Goal: Book appointment/travel/reservation

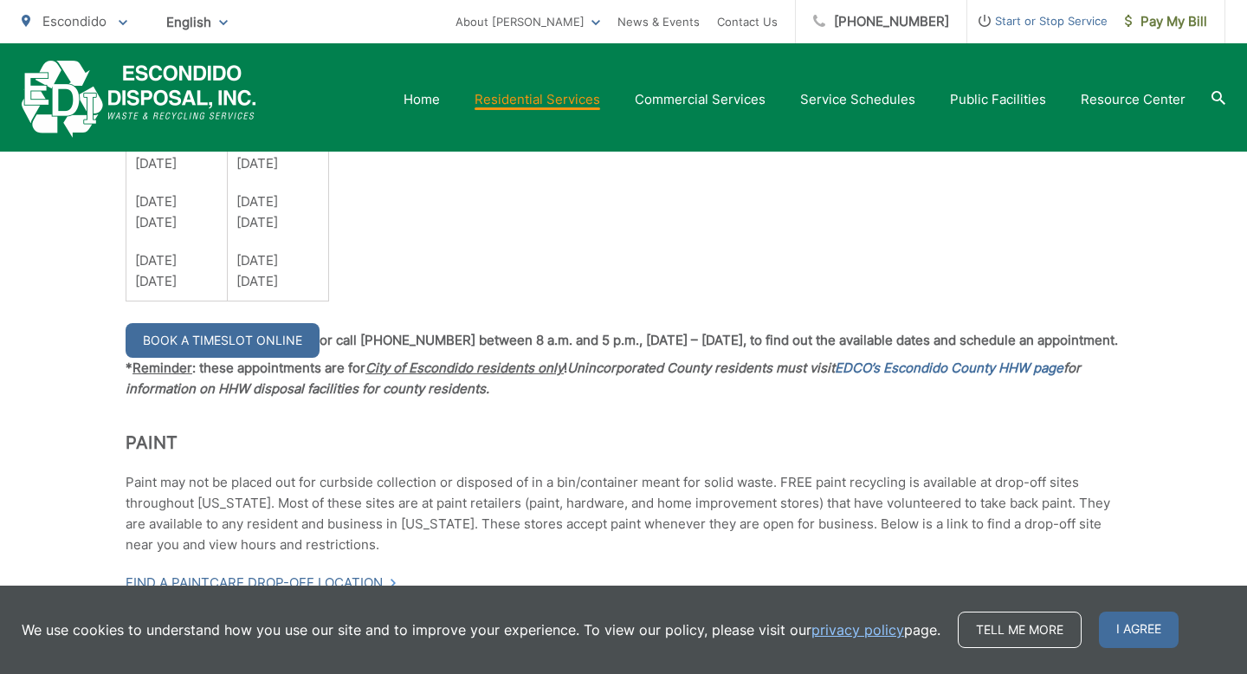
scroll to position [1545, 0]
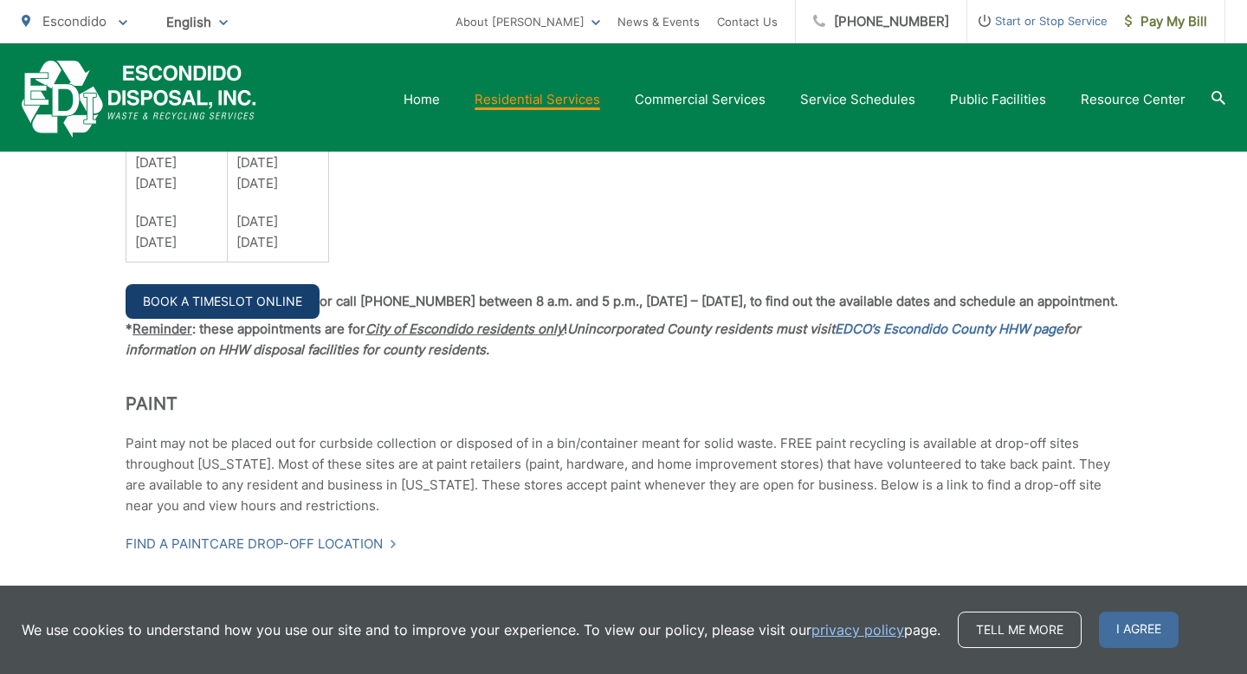
click at [249, 302] on link "Book a Timeslot Online" at bounding box center [223, 301] width 194 height 35
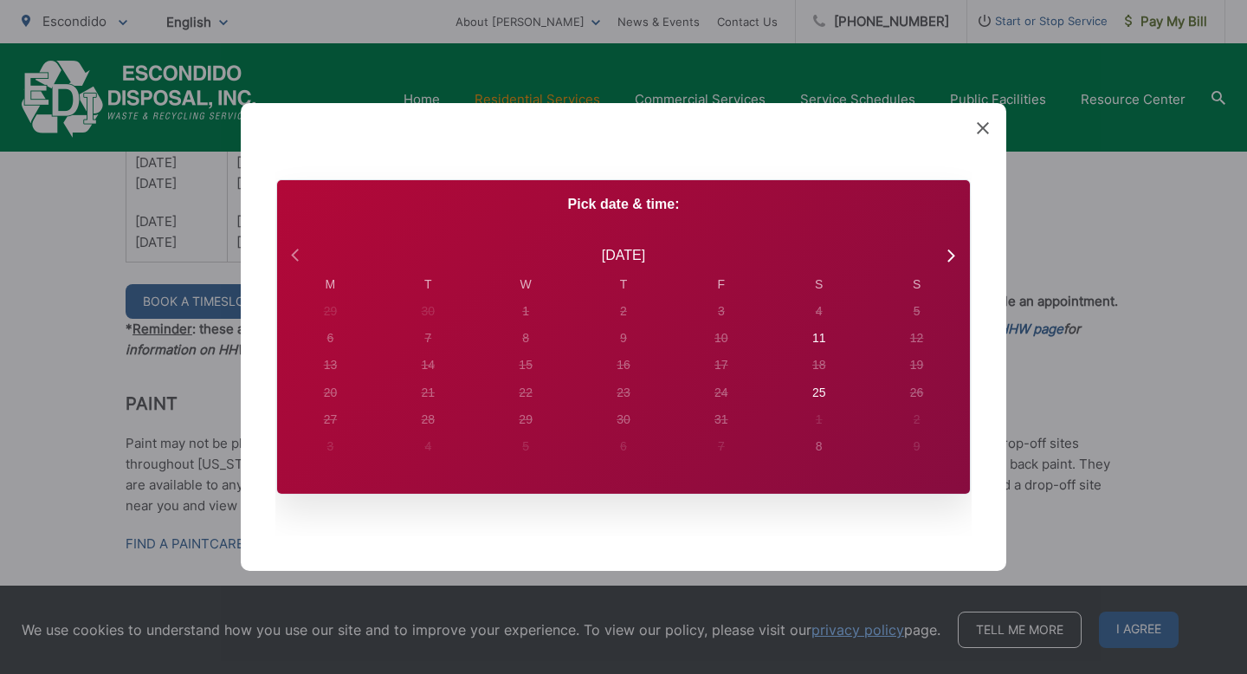
click at [291, 259] on icon at bounding box center [297, 255] width 23 height 23
click at [949, 255] on icon at bounding box center [950, 255] width 23 height 23
click at [818, 396] on div "25" at bounding box center [819, 393] width 14 height 18
radio input "true"
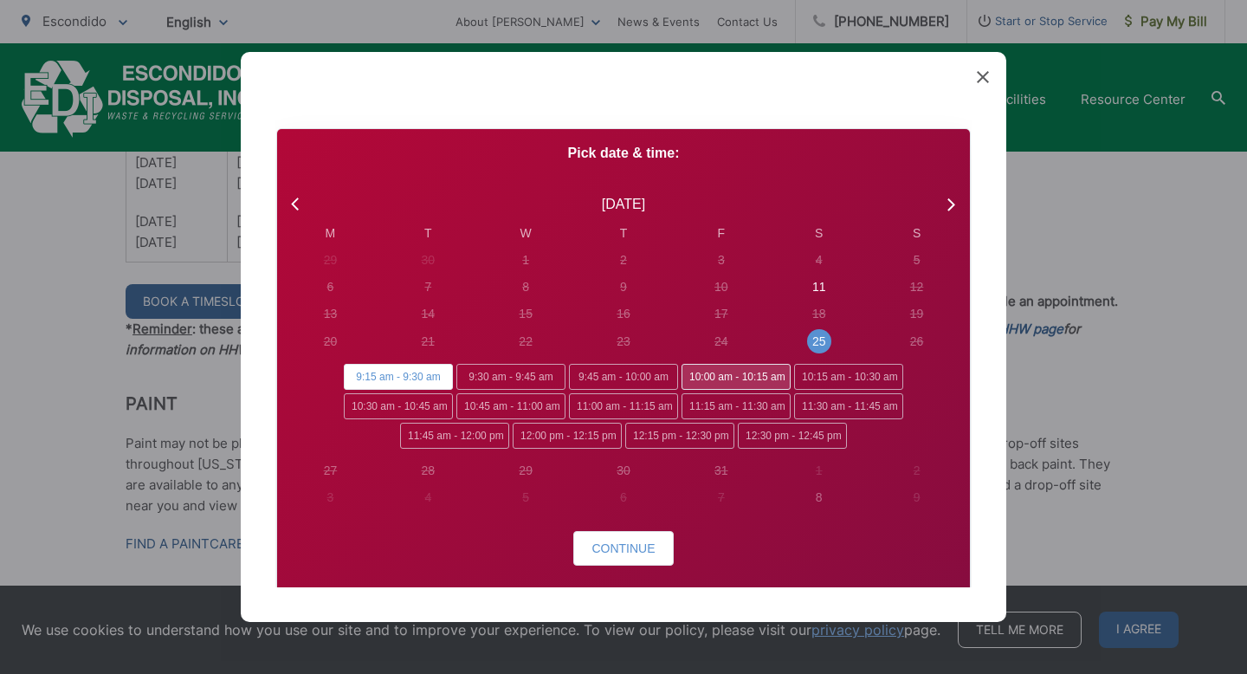
click at [742, 378] on span "10:00 am - 10:15 am" at bounding box center [736, 377] width 109 height 26
click at [693, 375] on input "10:00 am - 10:15 am" at bounding box center [687, 369] width 11 height 11
radio input "true"
radio input "false"
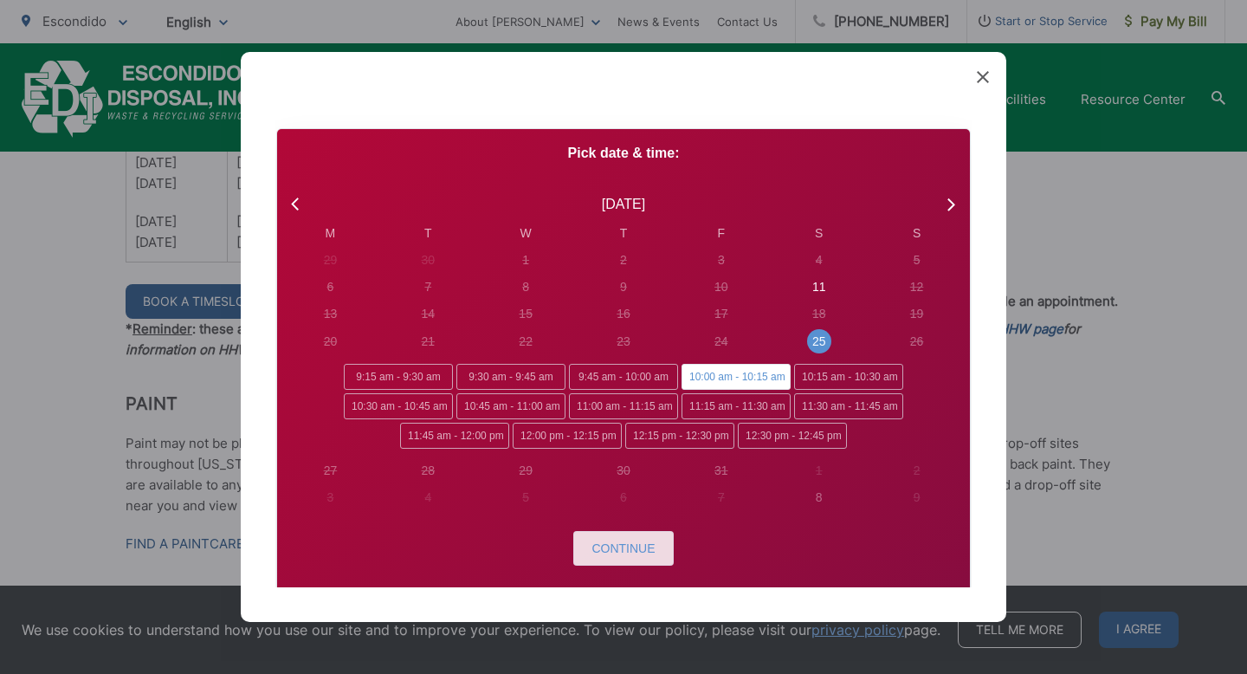
click at [627, 554] on span "Continue" at bounding box center [623, 548] width 63 height 14
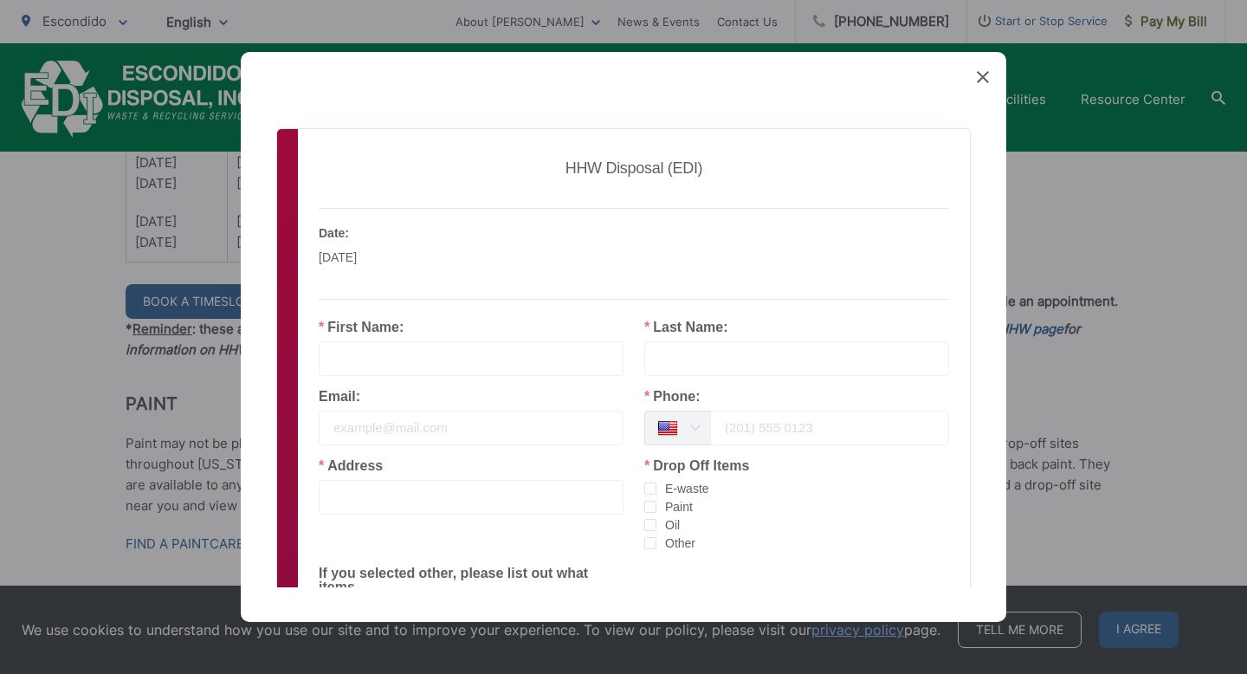
click at [435, 358] on input "text" at bounding box center [471, 358] width 305 height 35
type input "[PERSON_NAME]"
type input "Van Ee"
type input "[EMAIL_ADDRESS][DOMAIN_NAME]"
type input "7606466024"
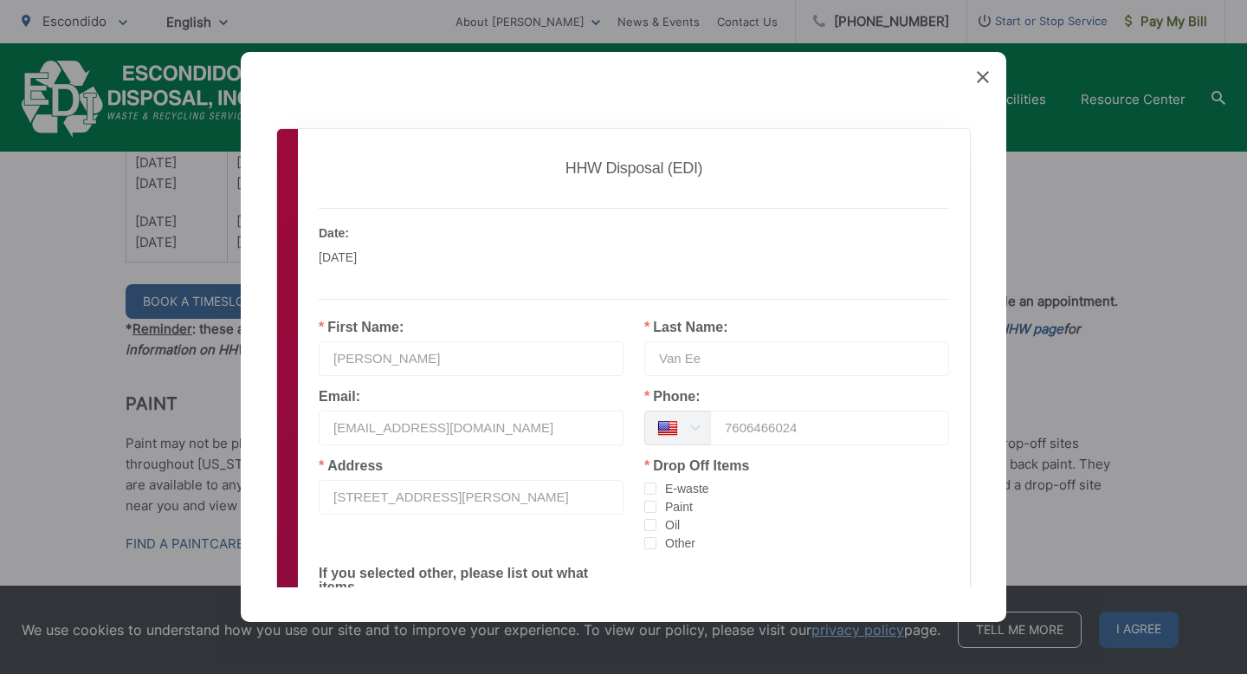
type input "[STREET_ADDRESS][PERSON_NAME]"
click at [657, 492] on span "E-waste" at bounding box center [682, 489] width 53 height 16
click at [656, 482] on input "E-waste" at bounding box center [656, 482] width 0 height 0
click at [656, 507] on span "Paint" at bounding box center [674, 507] width 36 height 16
click at [656, 501] on input "Paint" at bounding box center [656, 501] width 0 height 0
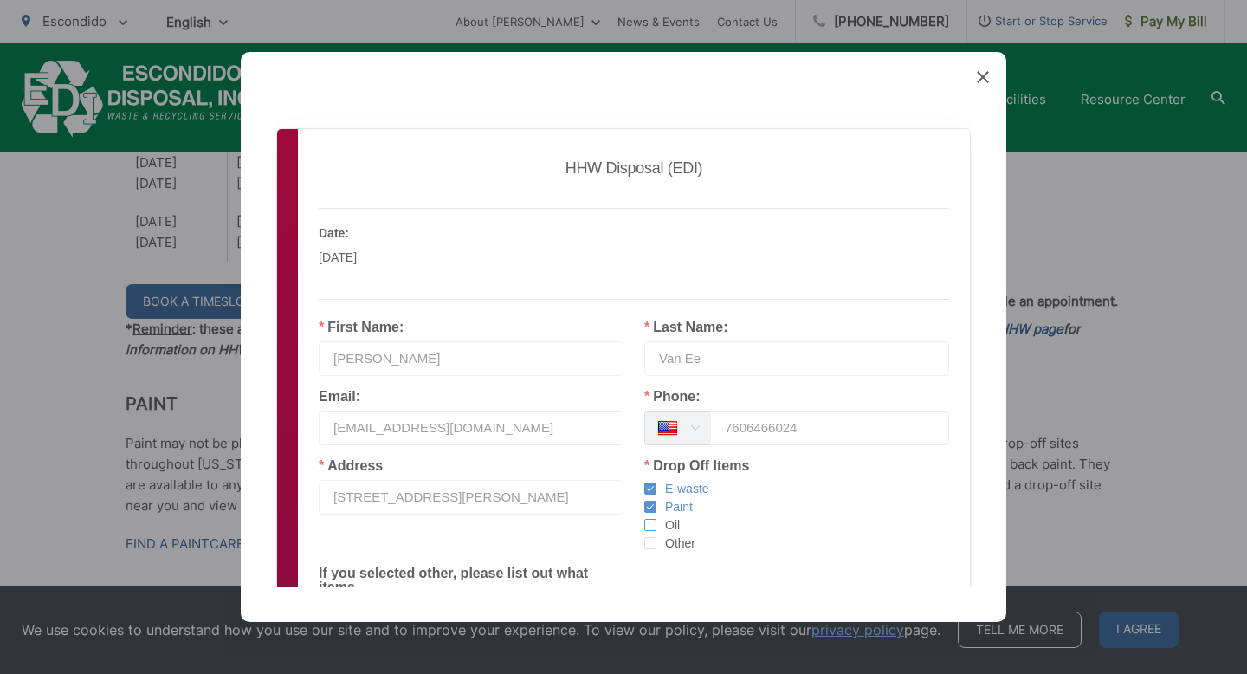
click at [655, 525] on span "checkbox-group" at bounding box center [650, 525] width 12 height 12
click at [656, 519] on input "Oil" at bounding box center [656, 519] width 0 height 0
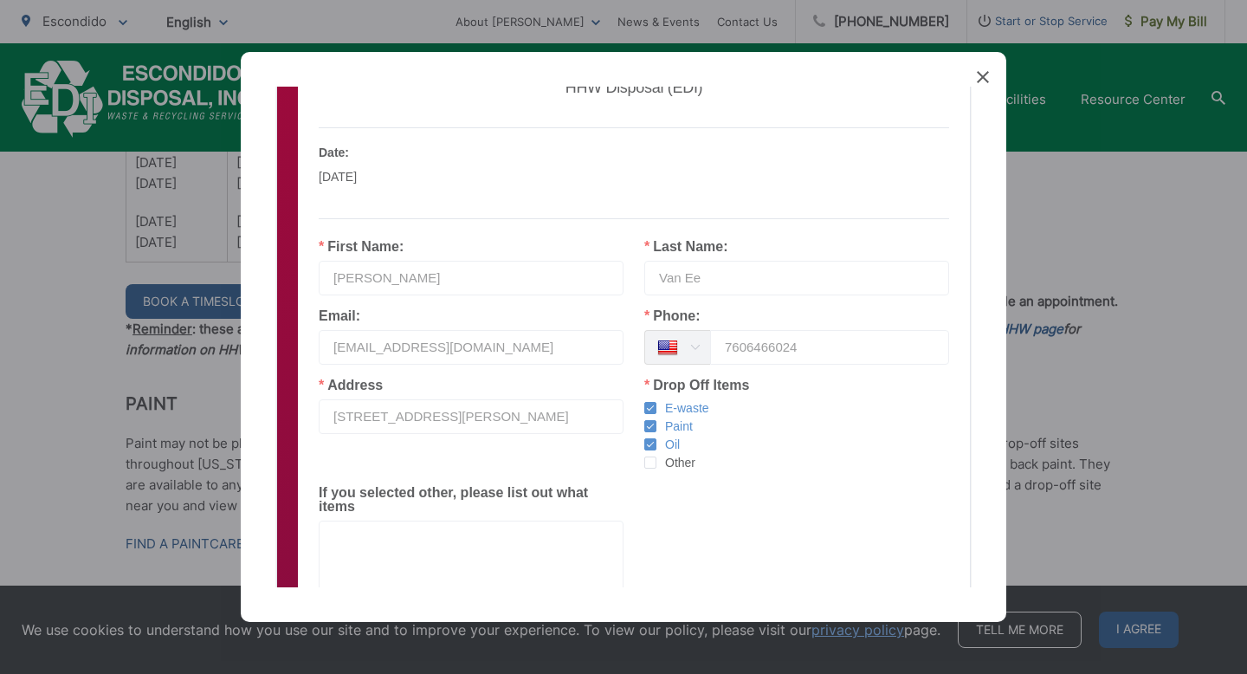
scroll to position [83, 0]
click at [659, 462] on span "Other" at bounding box center [675, 460] width 39 height 16
click at [656, 454] on input "Other" at bounding box center [656, 454] width 0 height 0
click at [387, 553] on textarea at bounding box center [471, 556] width 305 height 77
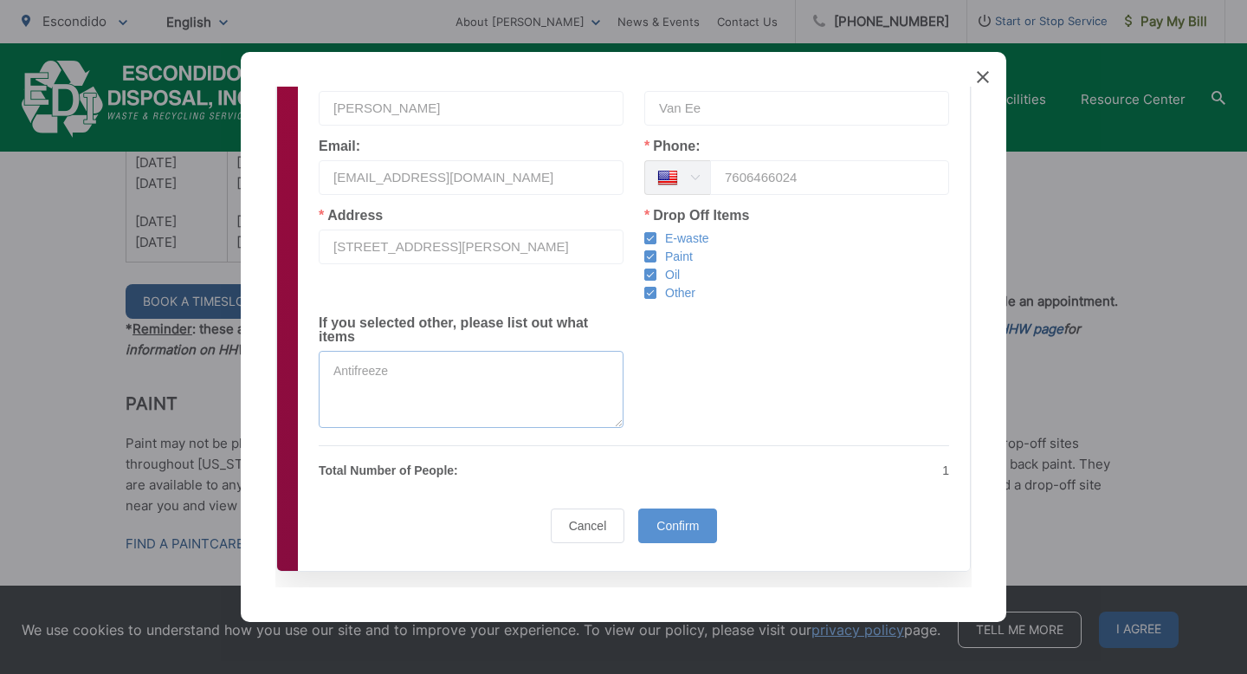
scroll to position [260, 0]
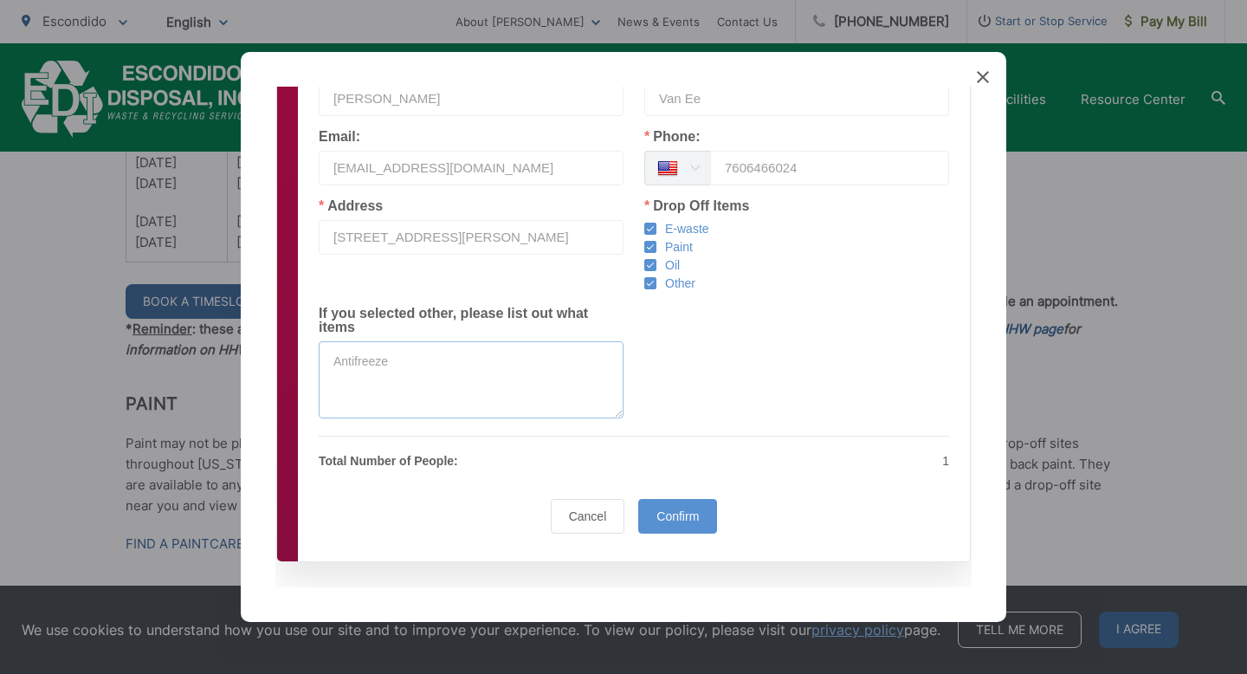
type textarea "Antifreeze"
click at [477, 247] on input "[STREET_ADDRESS][PERSON_NAME]" at bounding box center [471, 237] width 305 height 35
type input "[STREET_ADDRESS][PERSON_NAME]"
click at [671, 525] on div "Confirm" at bounding box center [677, 516] width 79 height 35
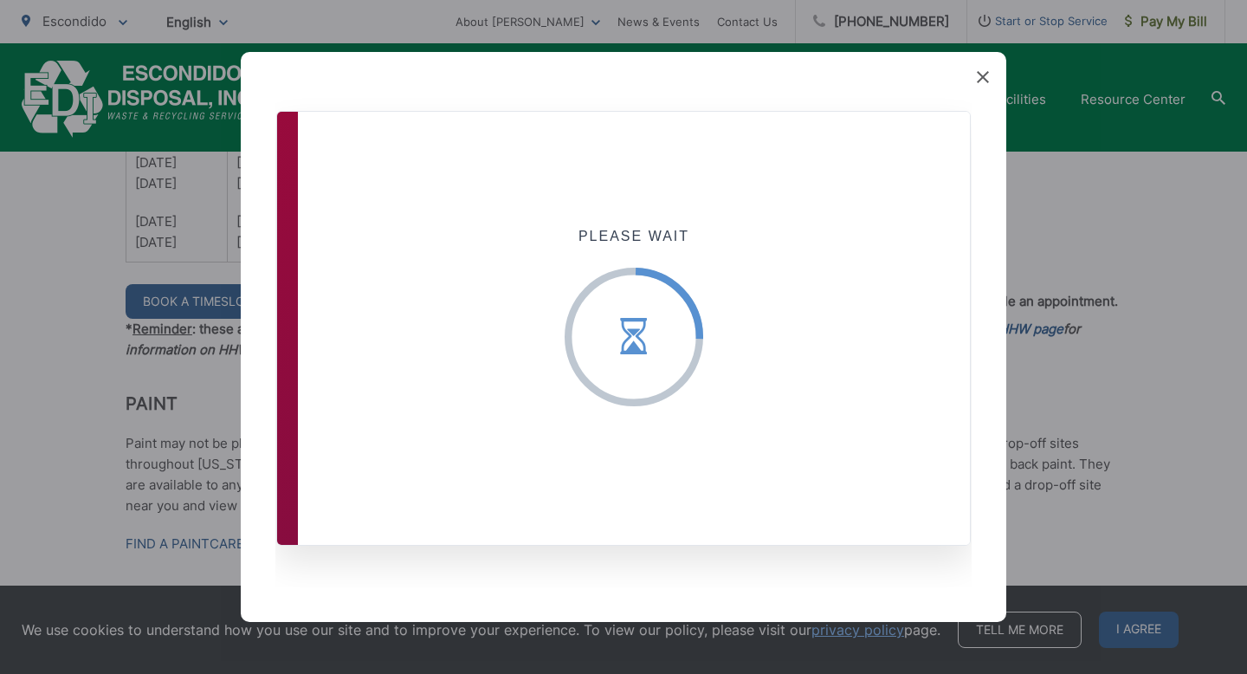
scroll to position [0, 0]
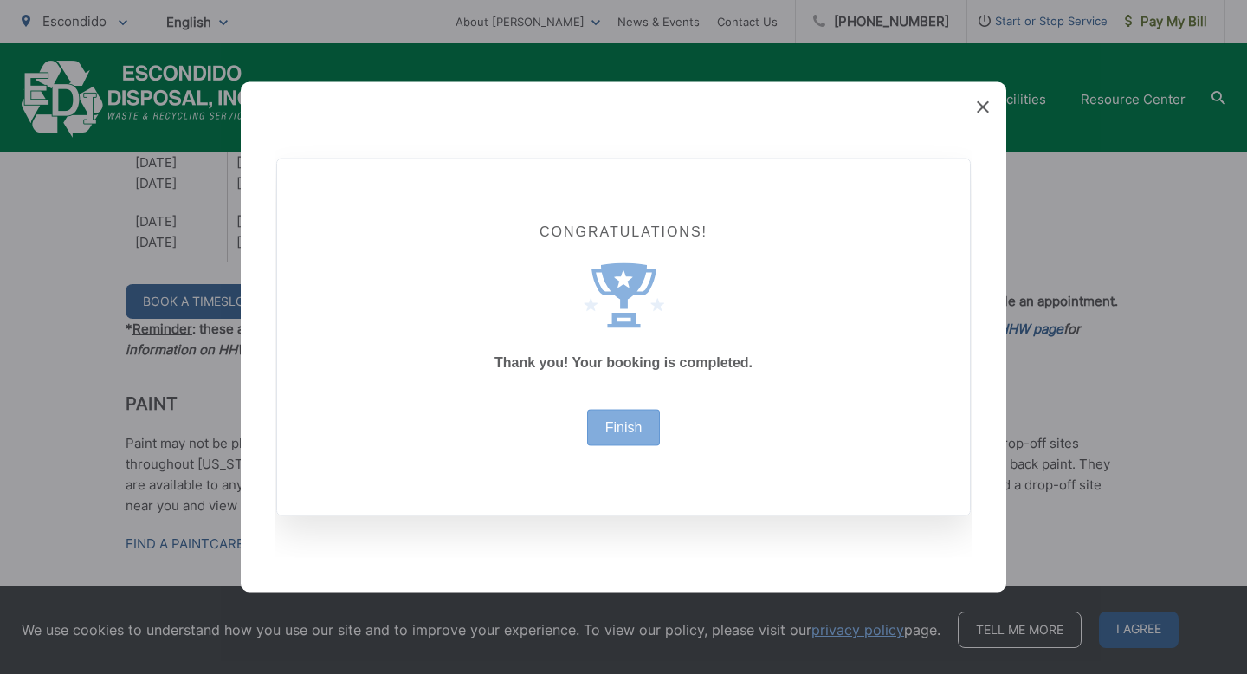
click at [625, 436] on div "Finish" at bounding box center [624, 428] width 74 height 36
click at [977, 109] on icon at bounding box center [983, 107] width 12 height 12
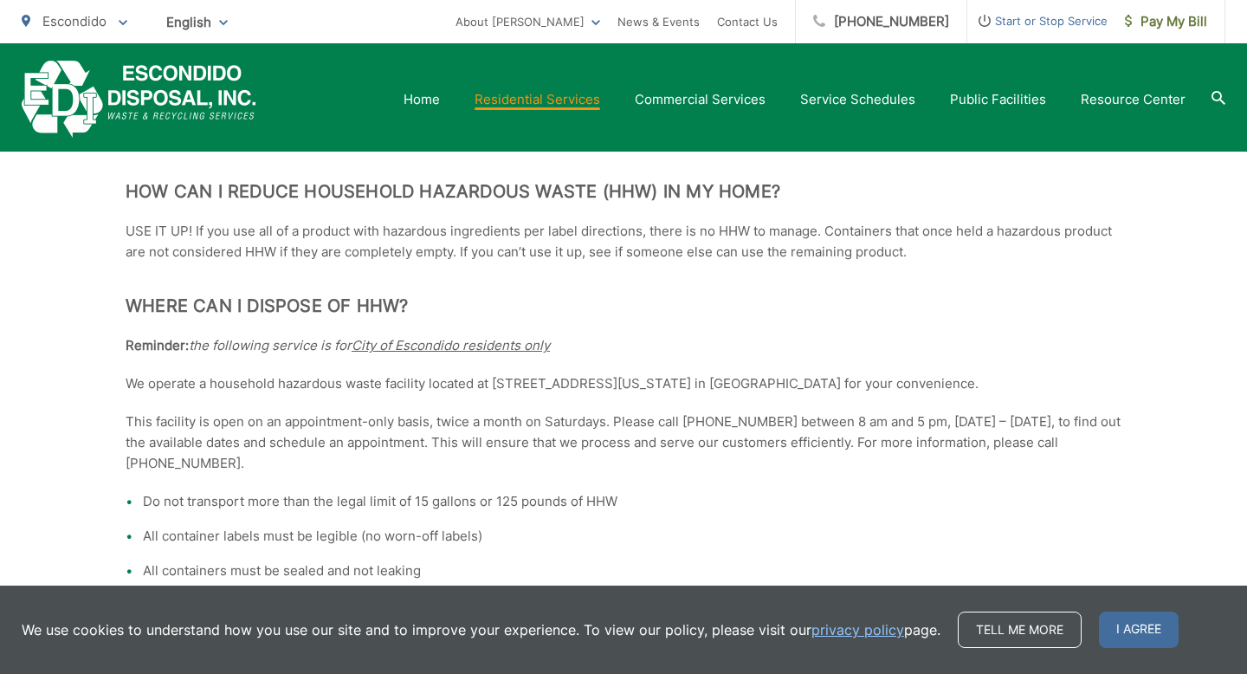
scroll to position [708, 0]
